Goal: Task Accomplishment & Management: Manage account settings

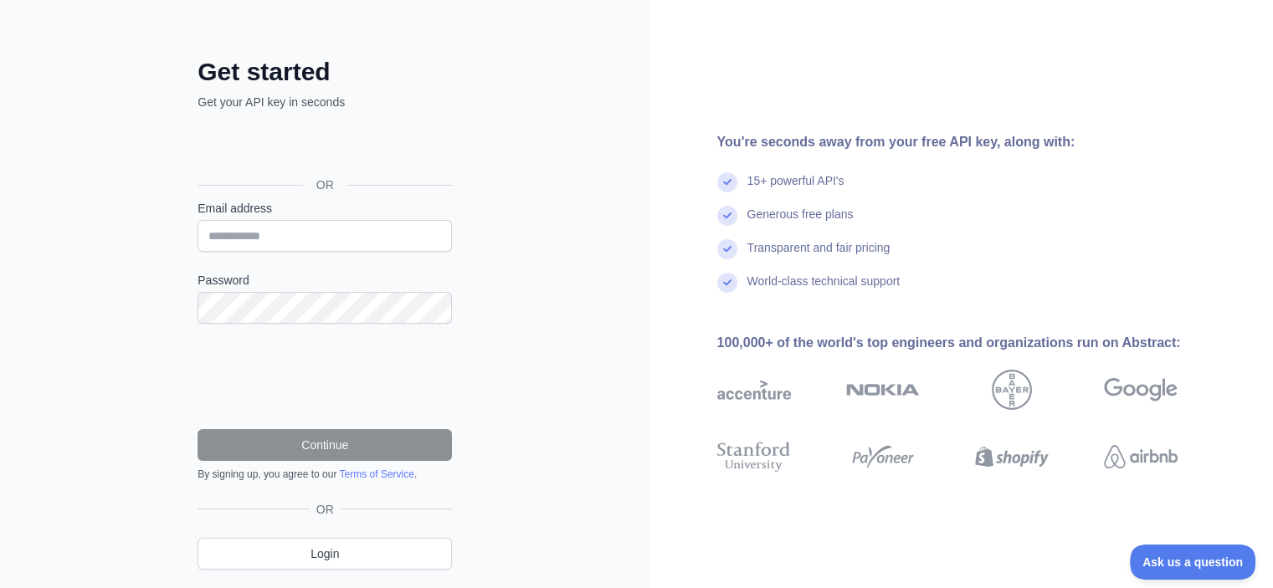
scroll to position [27, 0]
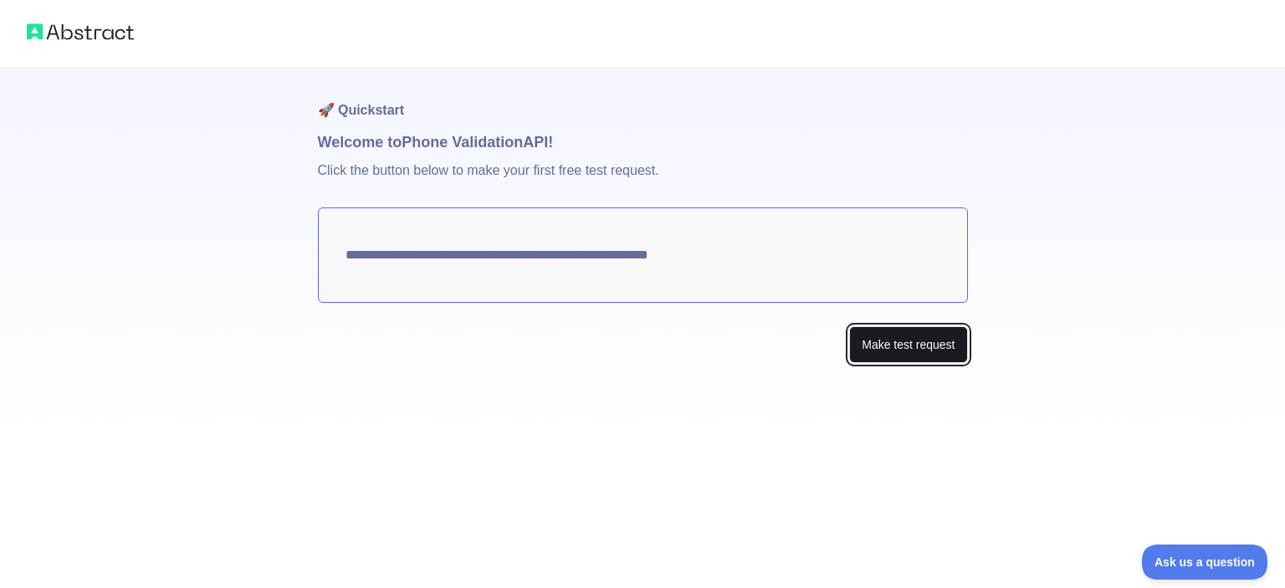
click at [890, 341] on button "Make test request" at bounding box center [908, 345] width 118 height 38
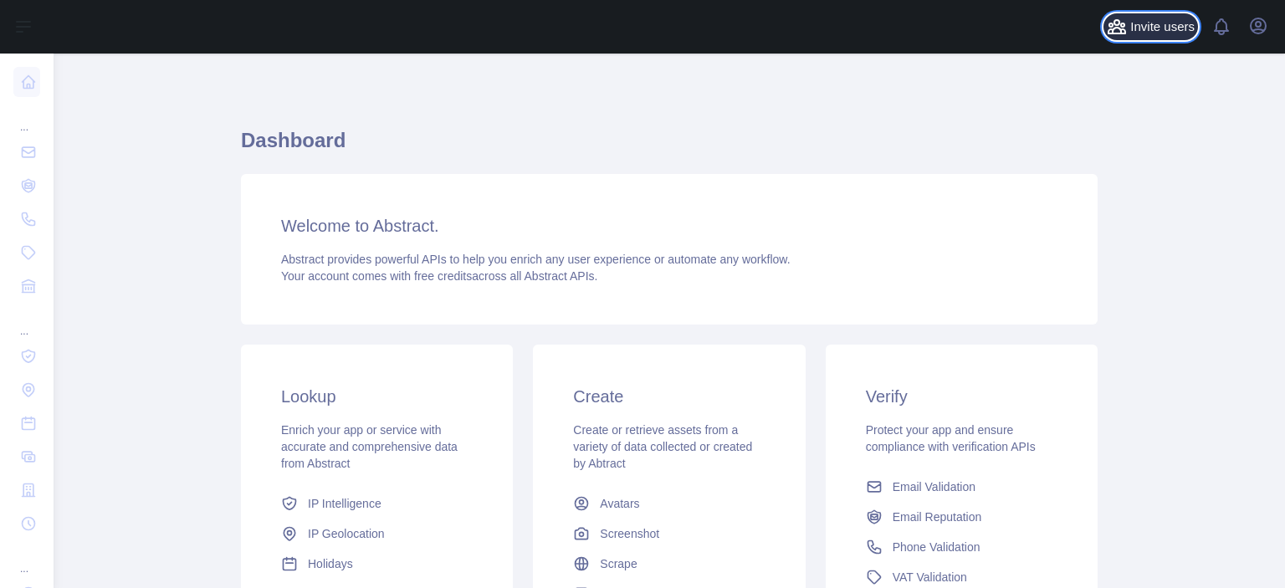
click at [1150, 28] on span "Invite users" at bounding box center [1163, 27] width 64 height 19
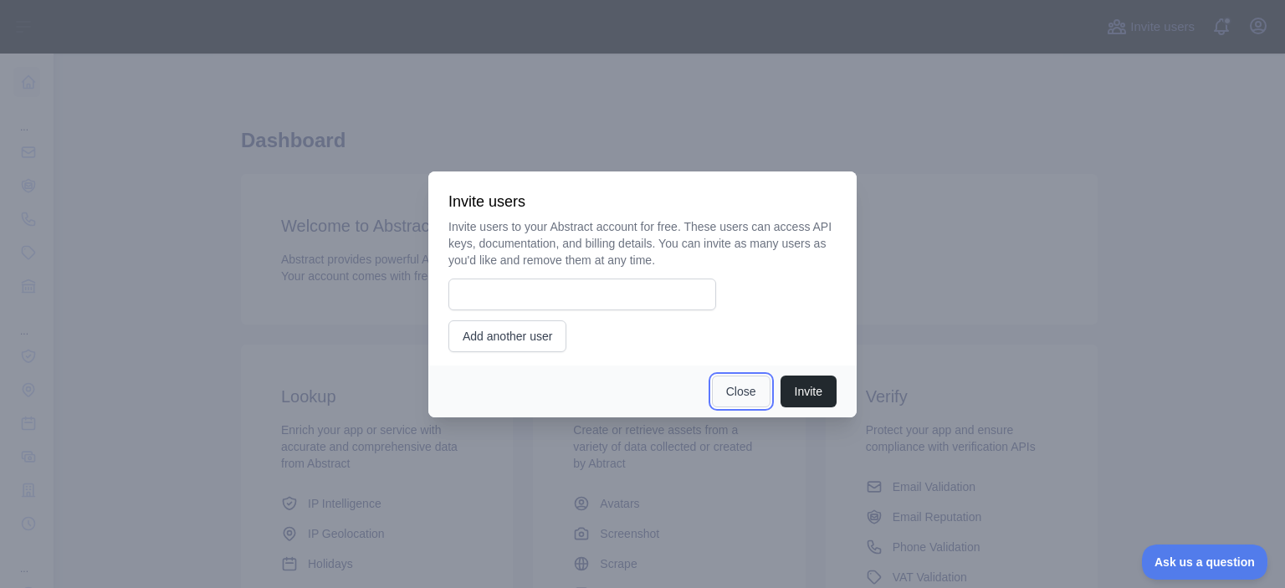
click at [730, 391] on button "Close" at bounding box center [741, 392] width 59 height 32
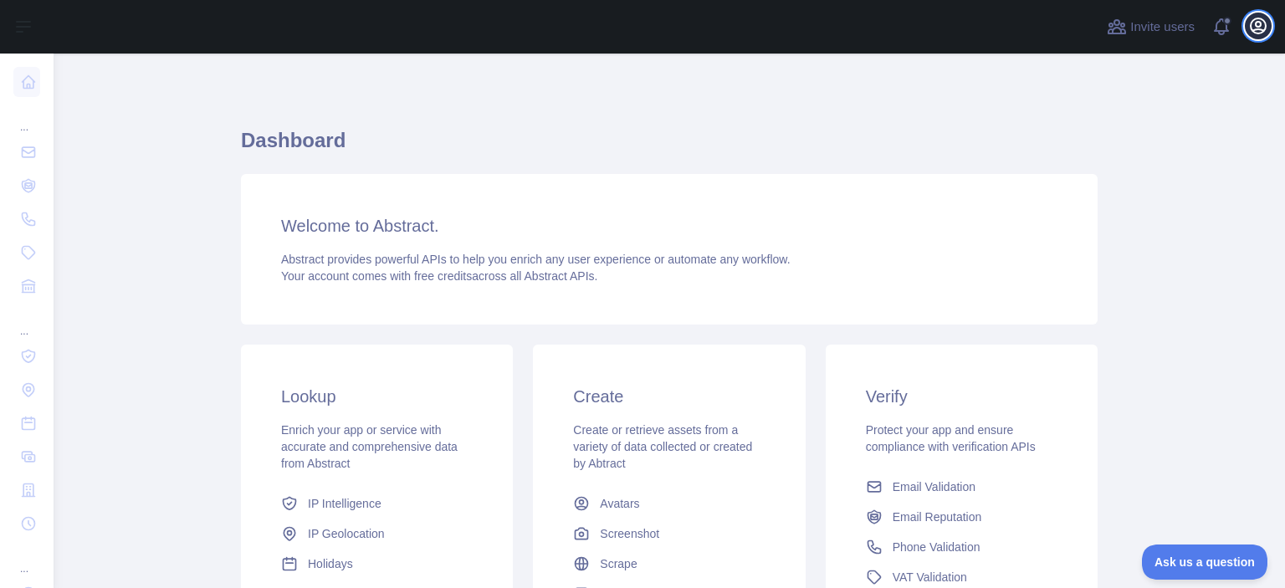
click at [1255, 16] on icon "button" at bounding box center [1259, 26] width 20 height 20
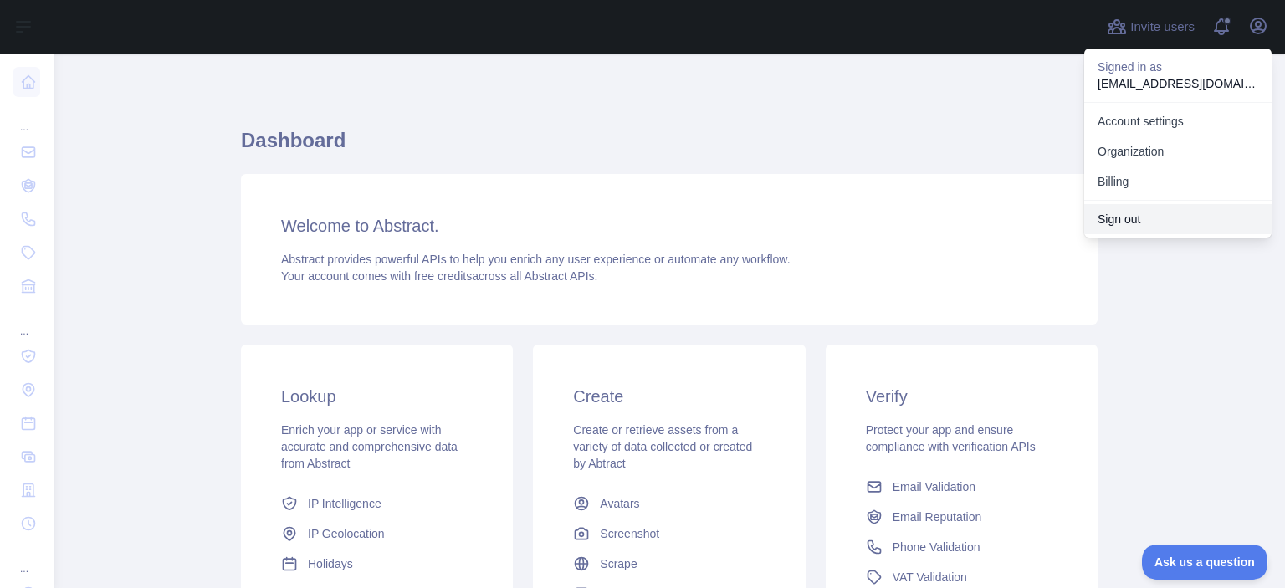
click at [1110, 223] on button "Sign out" at bounding box center [1178, 219] width 187 height 30
